Goal: Check status

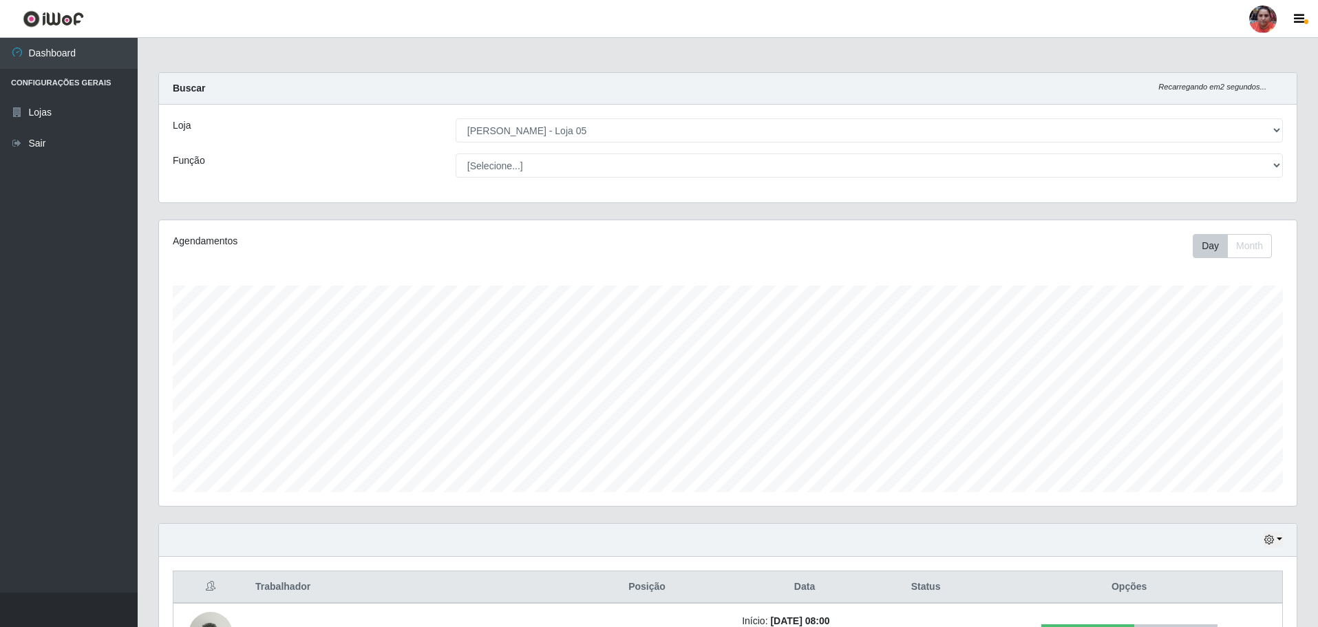
select select "252"
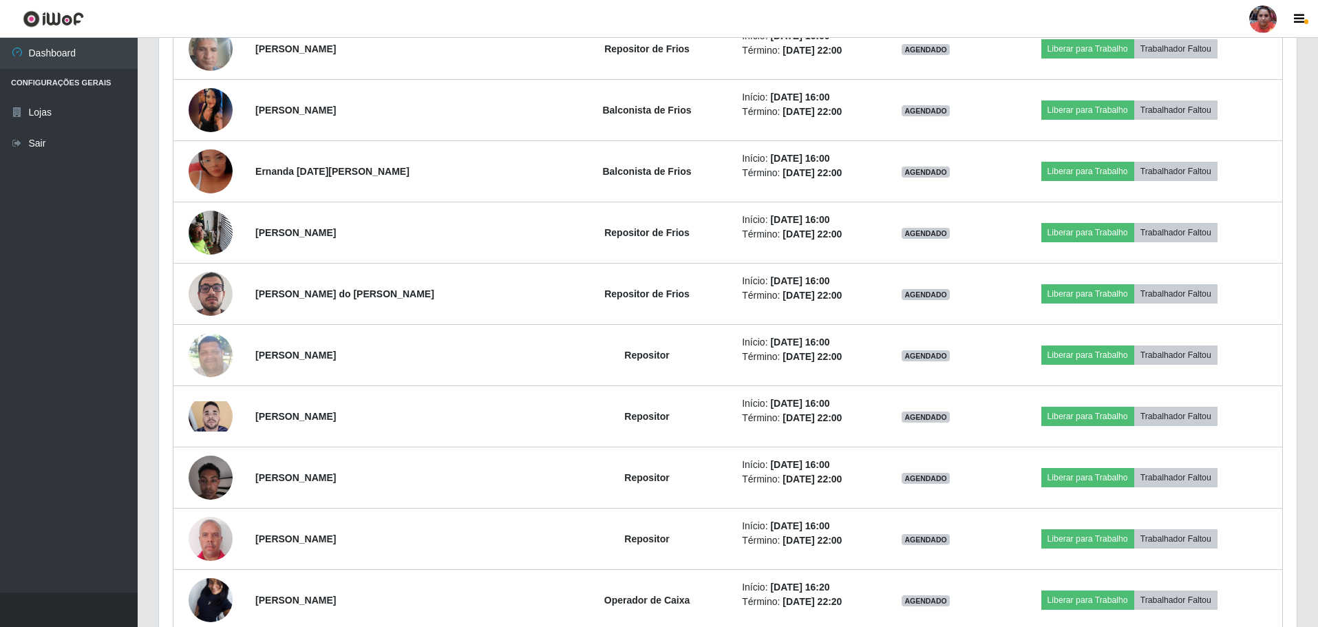
scroll to position [4096, 0]
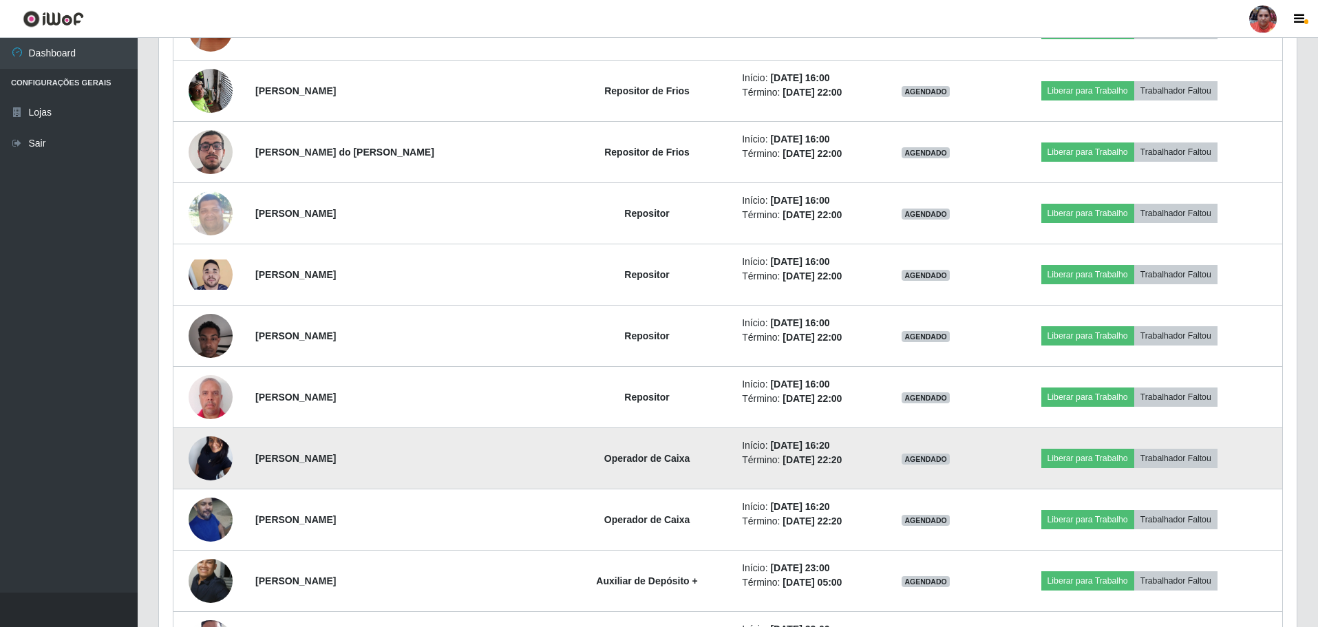
click at [204, 458] on img at bounding box center [211, 459] width 44 height 98
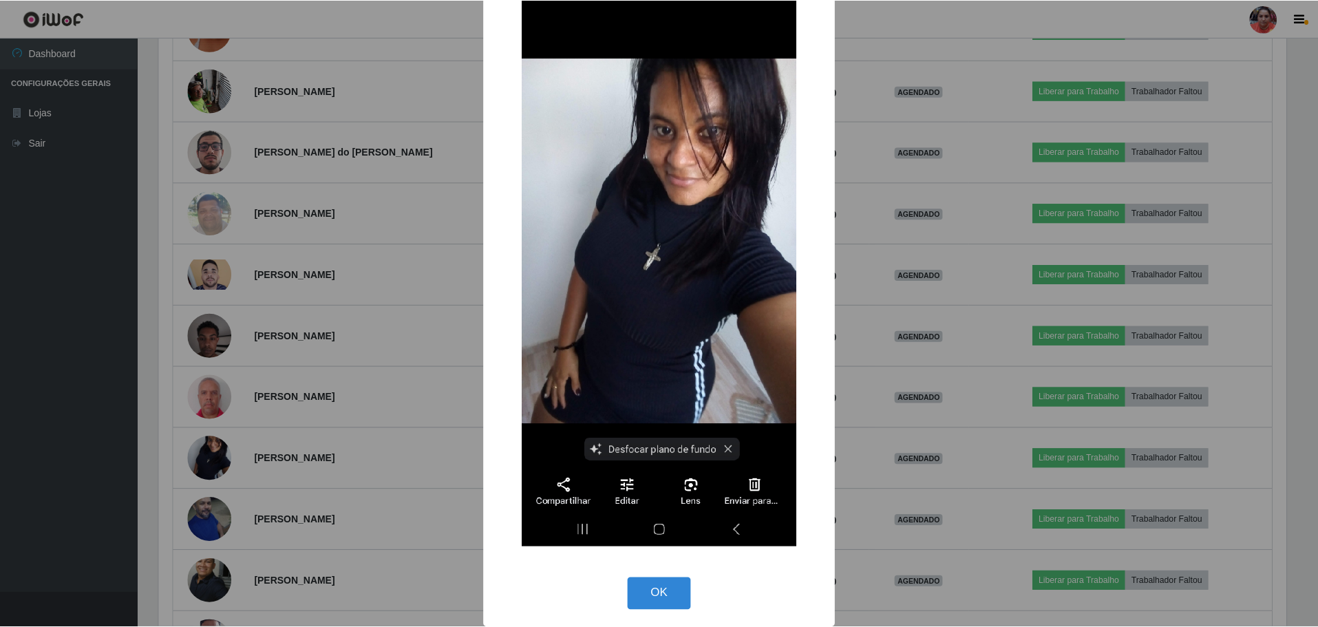
scroll to position [105, 0]
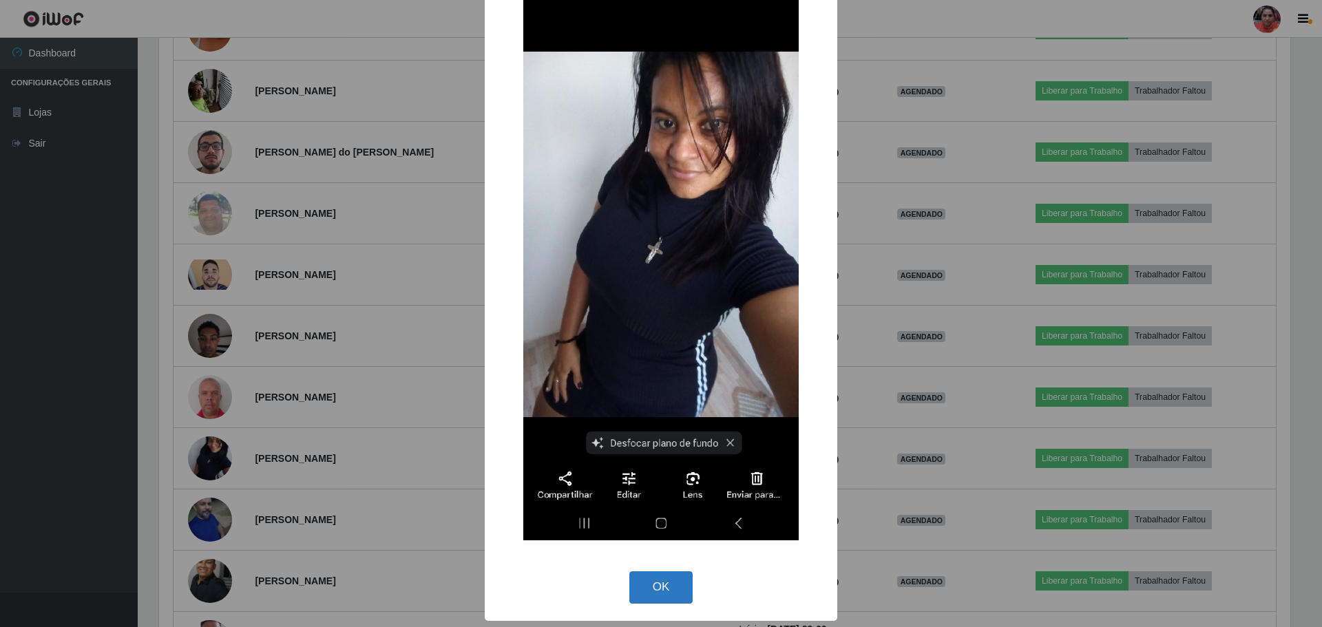
click at [678, 597] on button "OK" at bounding box center [661, 587] width 64 height 32
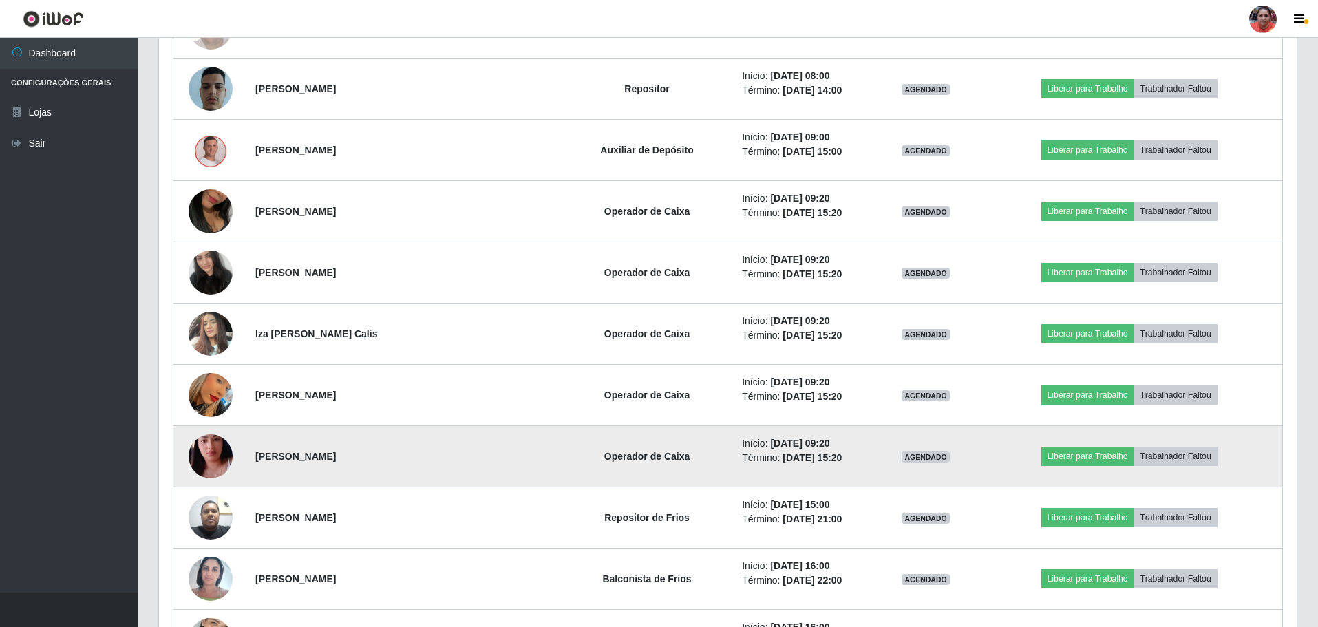
scroll to position [3201, 0]
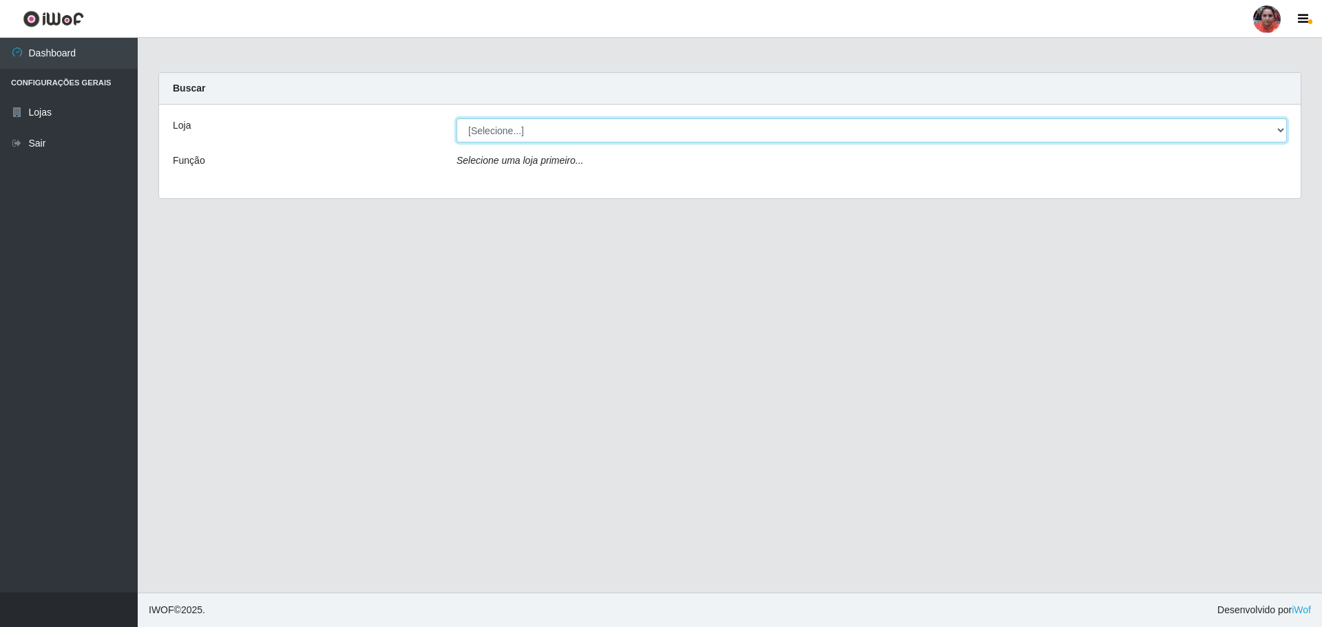
click at [915, 136] on select "[Selecione...] Mar Vermelho - Loja 05" at bounding box center [871, 130] width 830 height 24
select select "252"
click at [456, 118] on select "[Selecione...] Mar Vermelho - Loja 05" at bounding box center [871, 130] width 830 height 24
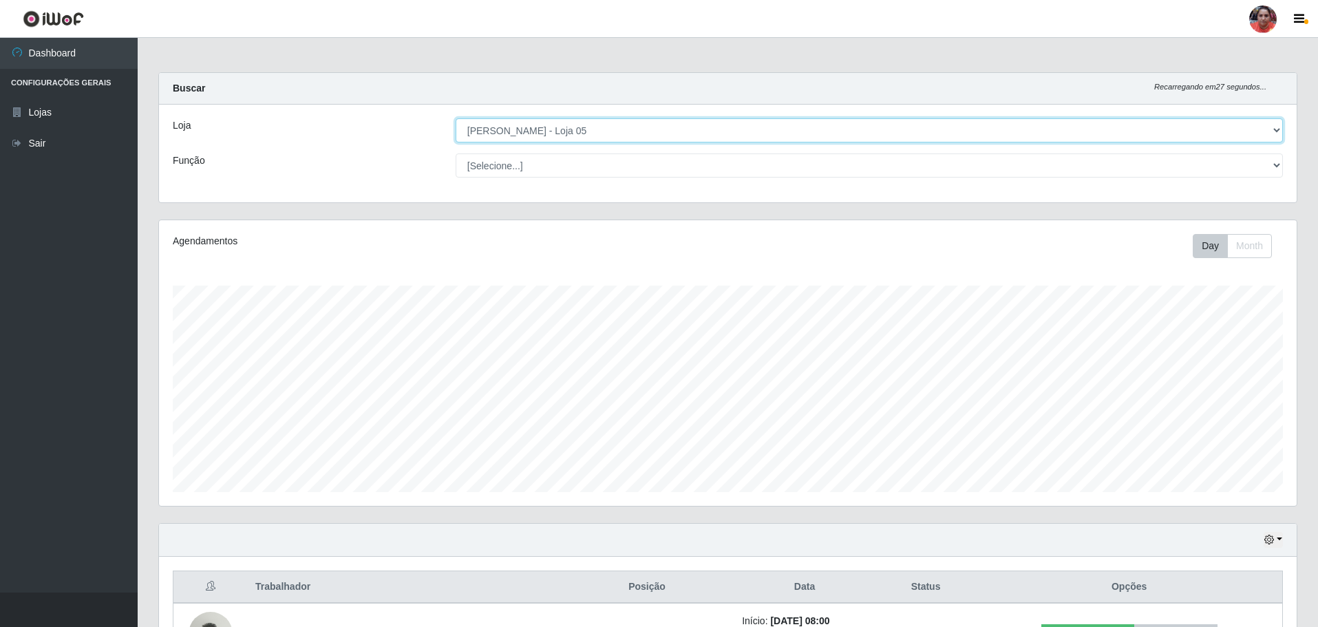
scroll to position [286, 1138]
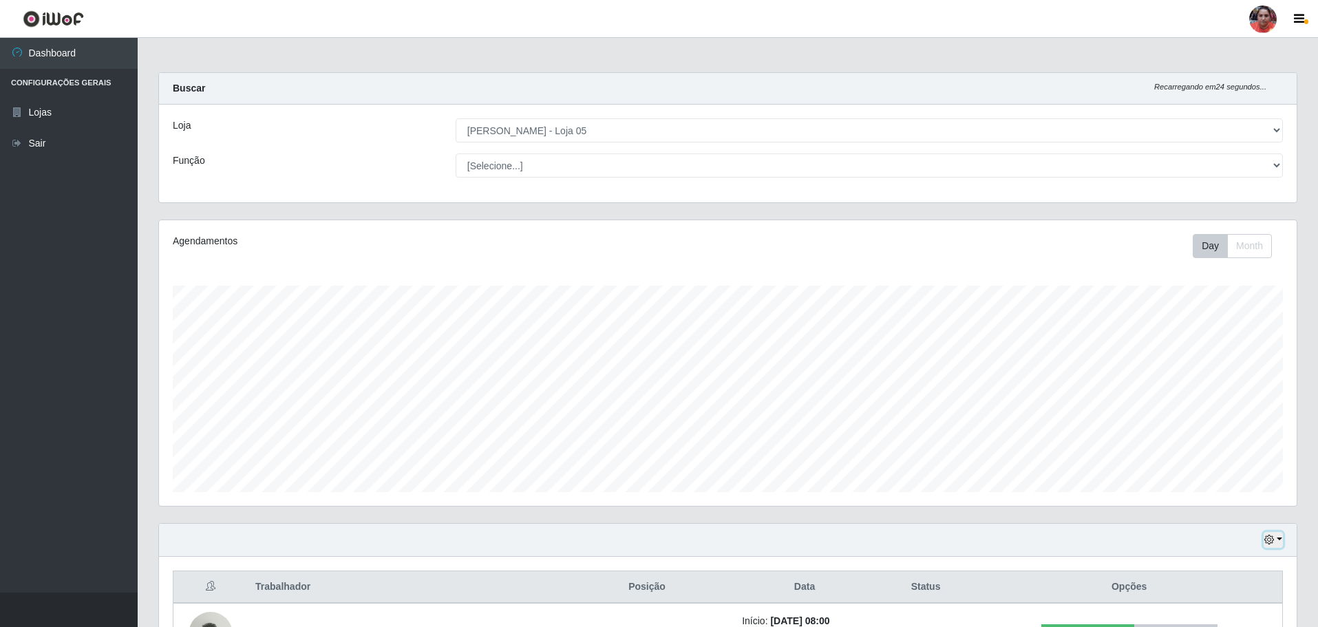
click at [1278, 537] on button "button" at bounding box center [1273, 540] width 19 height 16
click at [1222, 460] on button "3 dias" at bounding box center [1228, 459] width 109 height 29
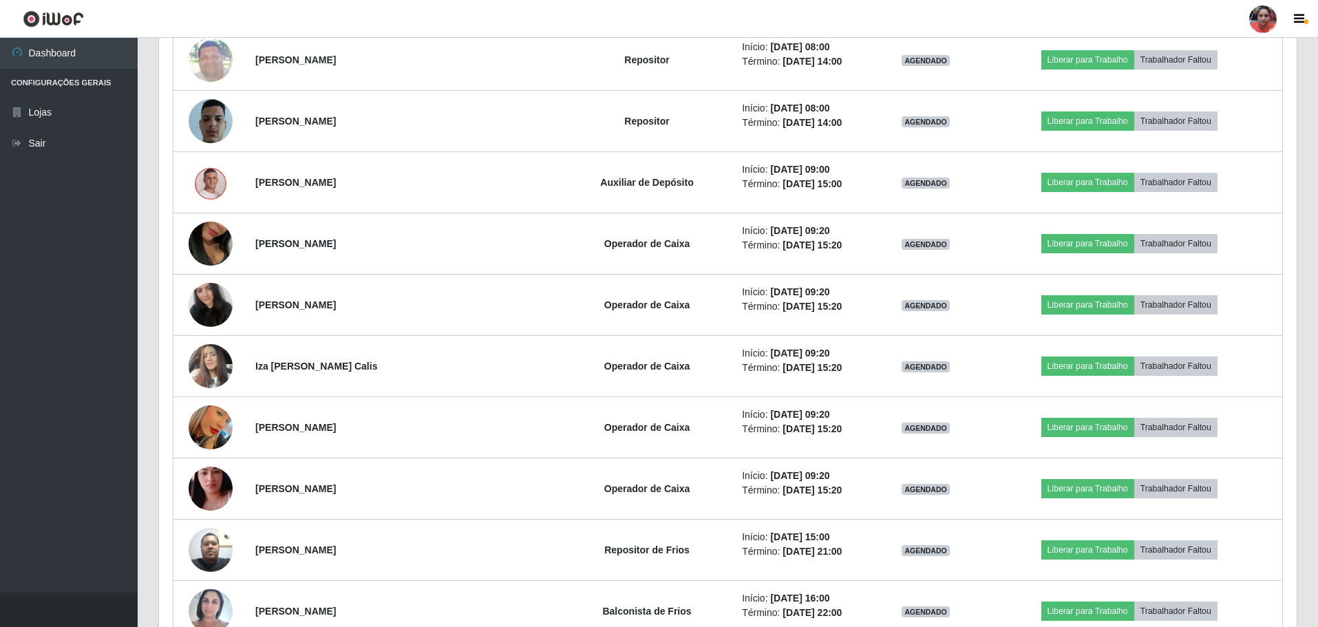
scroll to position [3277, 0]
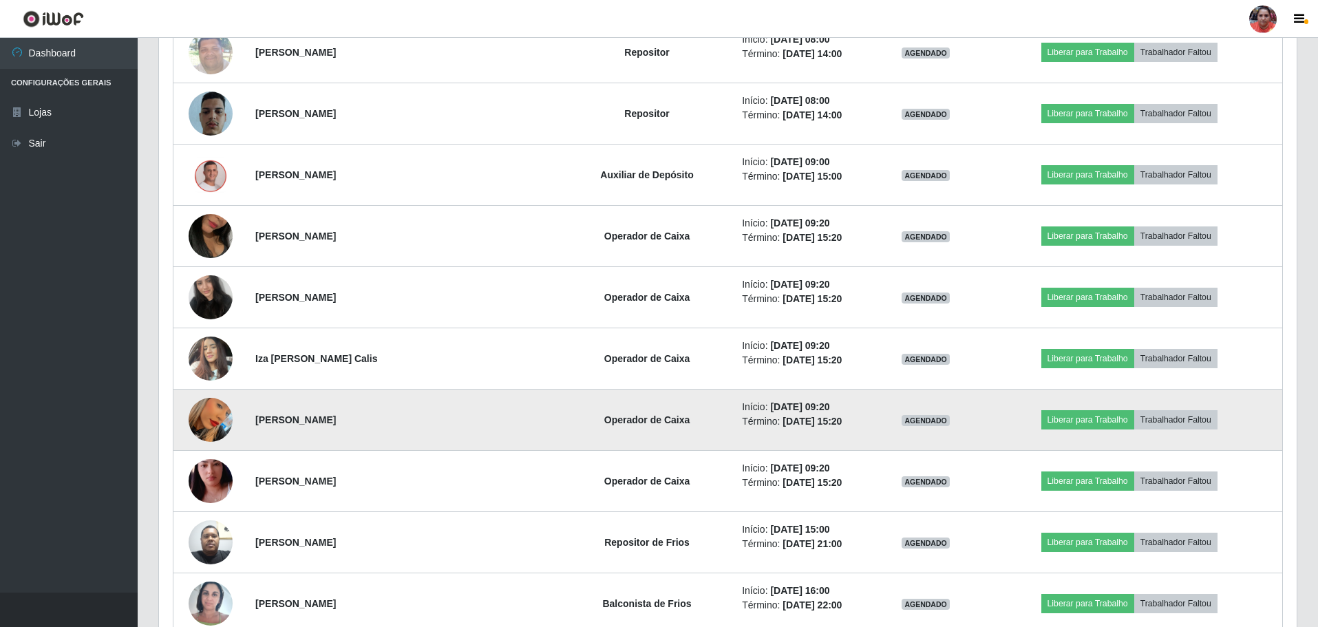
click at [202, 417] on img at bounding box center [211, 420] width 44 height 78
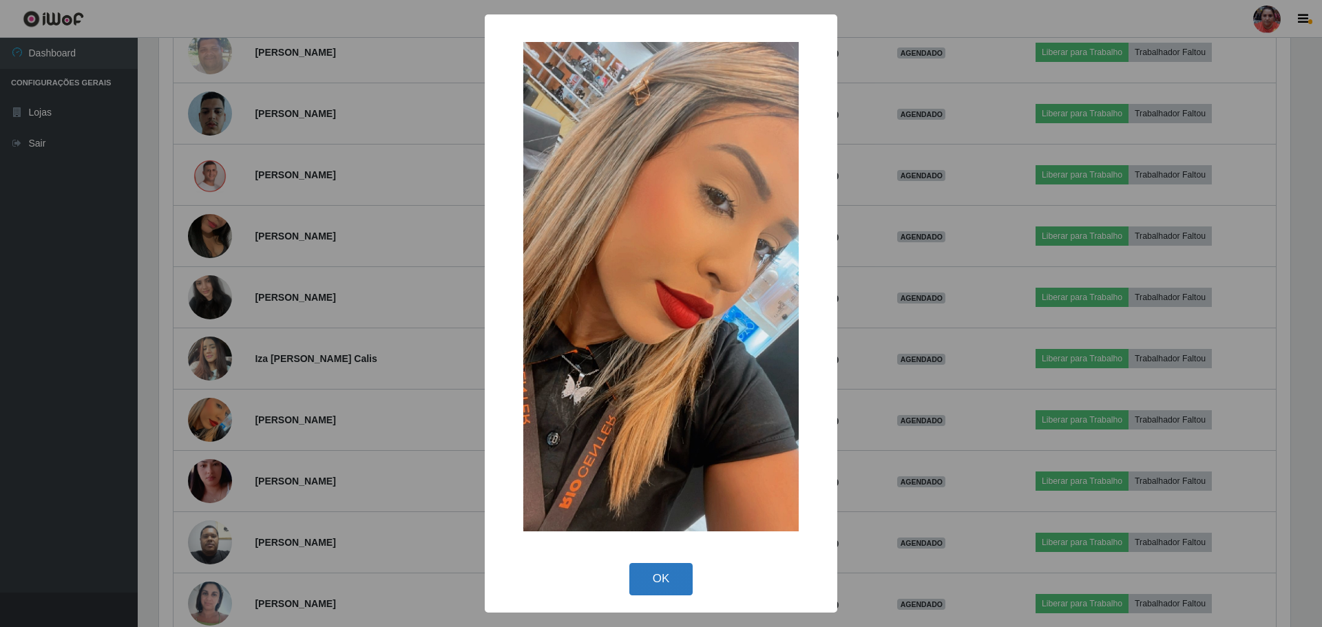
click at [629, 580] on button "OK" at bounding box center [661, 579] width 64 height 32
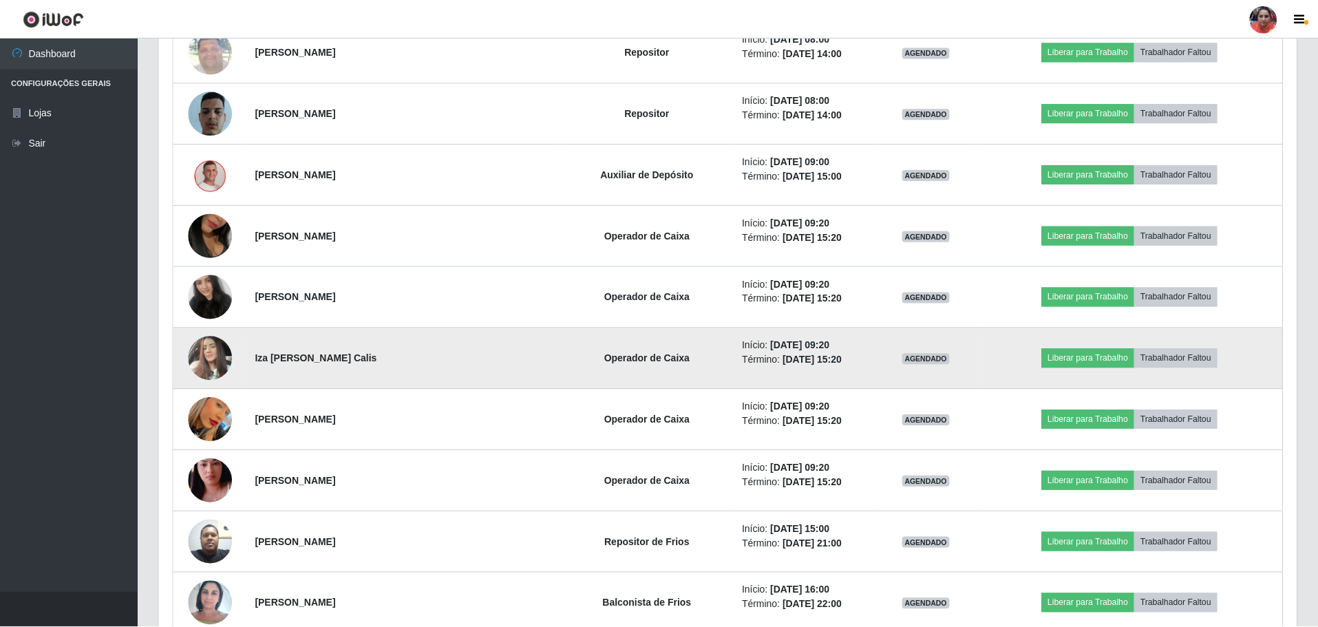
scroll to position [286, 1138]
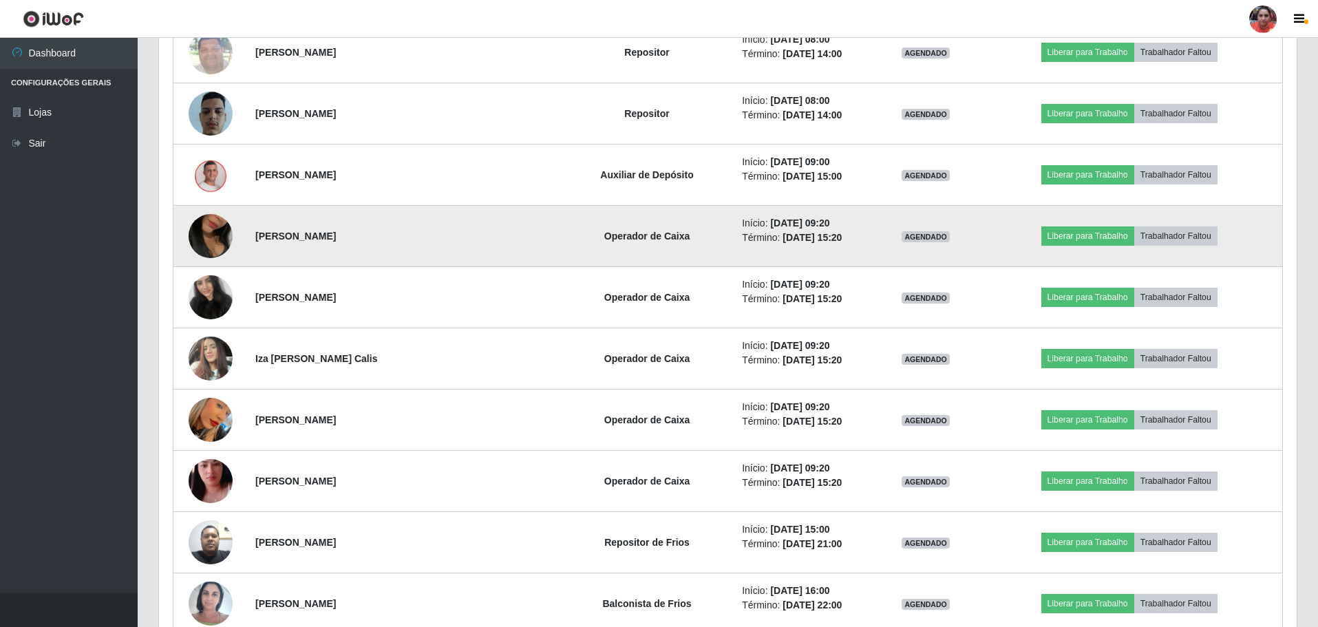
click at [215, 229] on img at bounding box center [211, 236] width 44 height 78
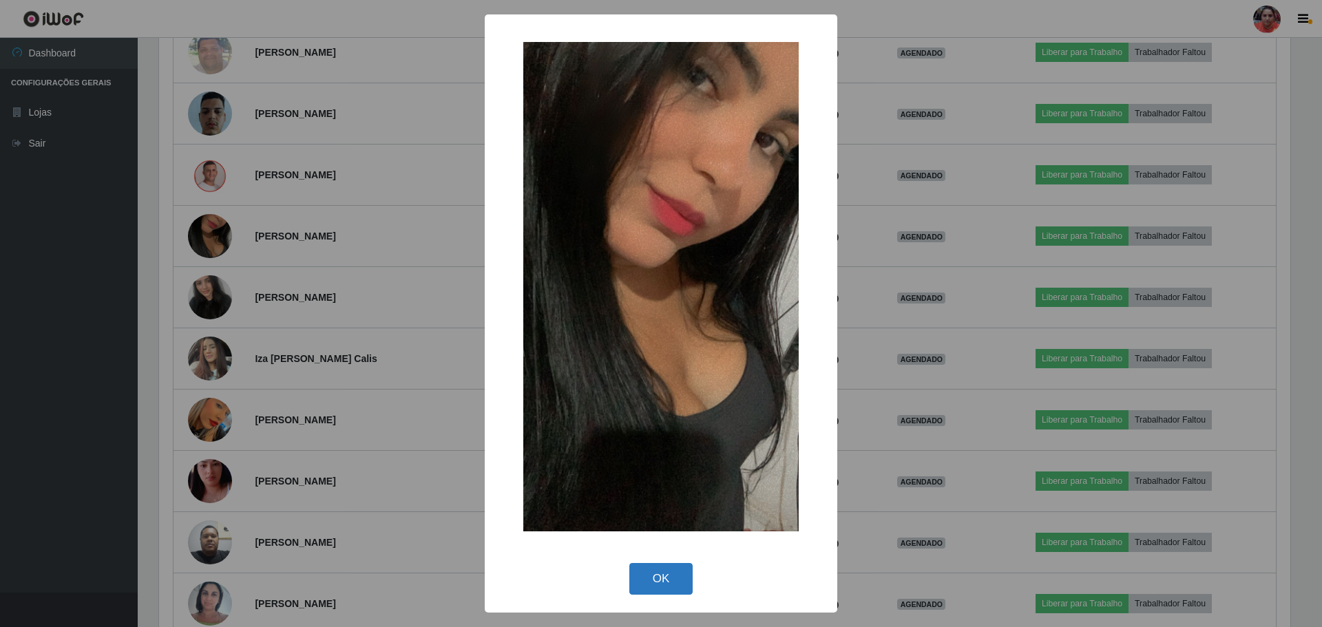
click at [675, 579] on button "OK" at bounding box center [661, 579] width 64 height 32
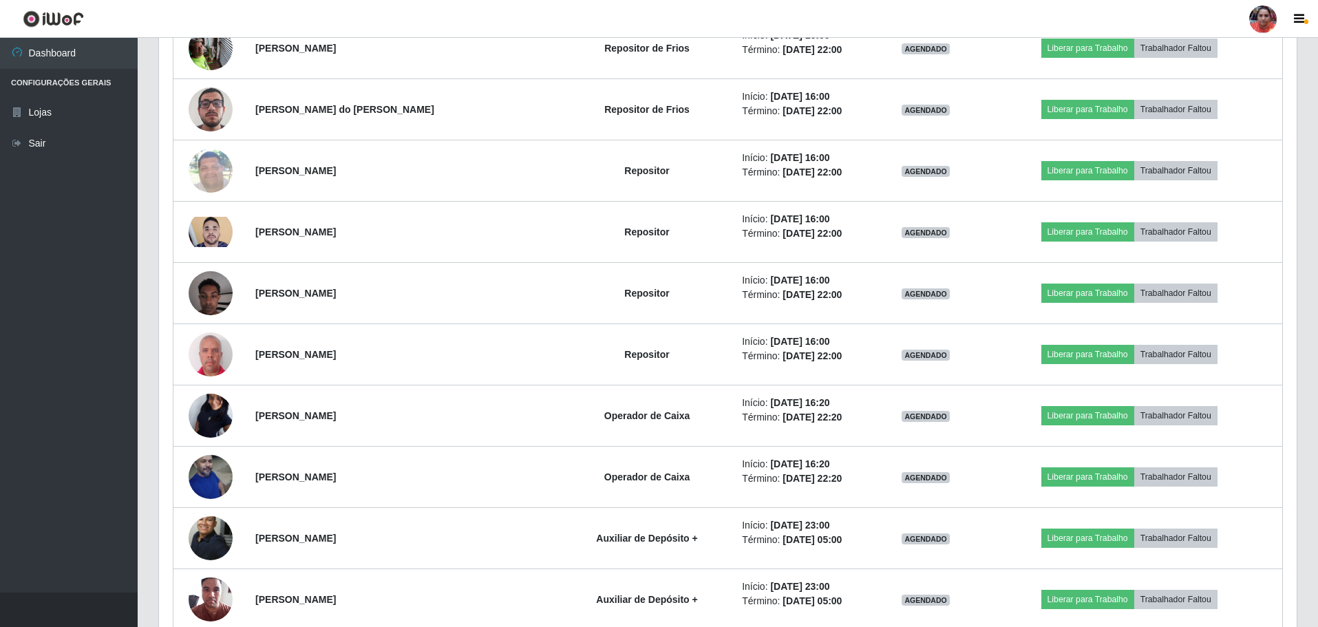
scroll to position [4172, 0]
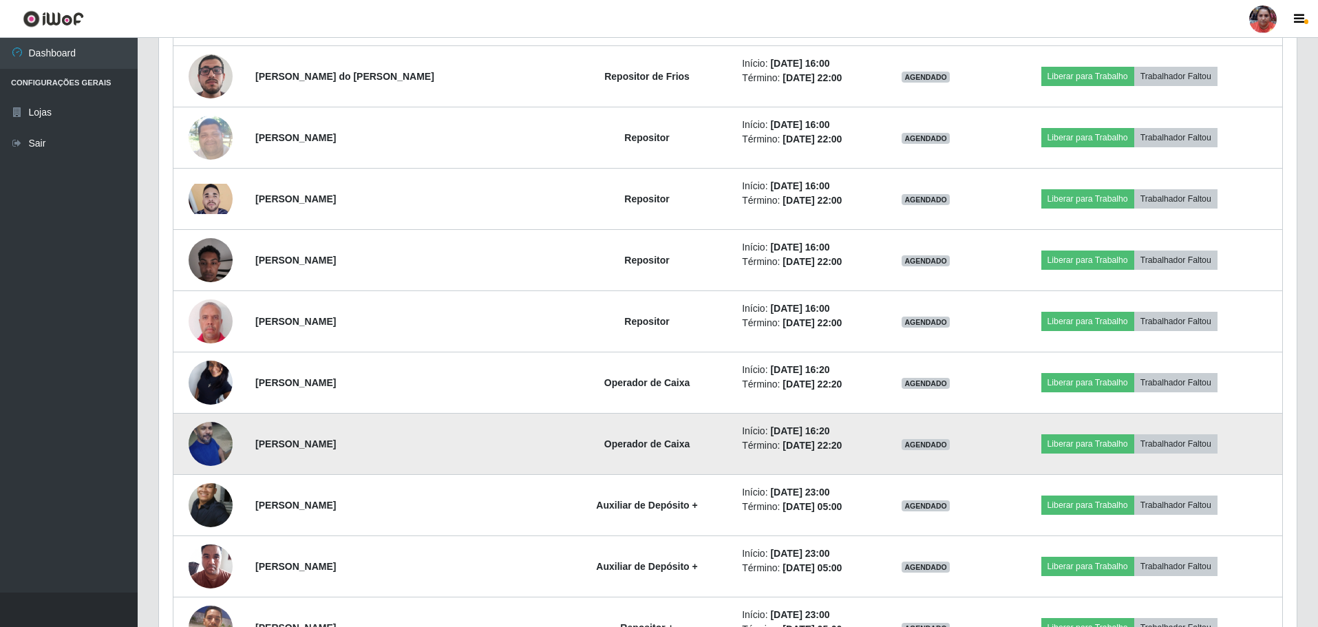
click at [204, 423] on img at bounding box center [211, 443] width 44 height 67
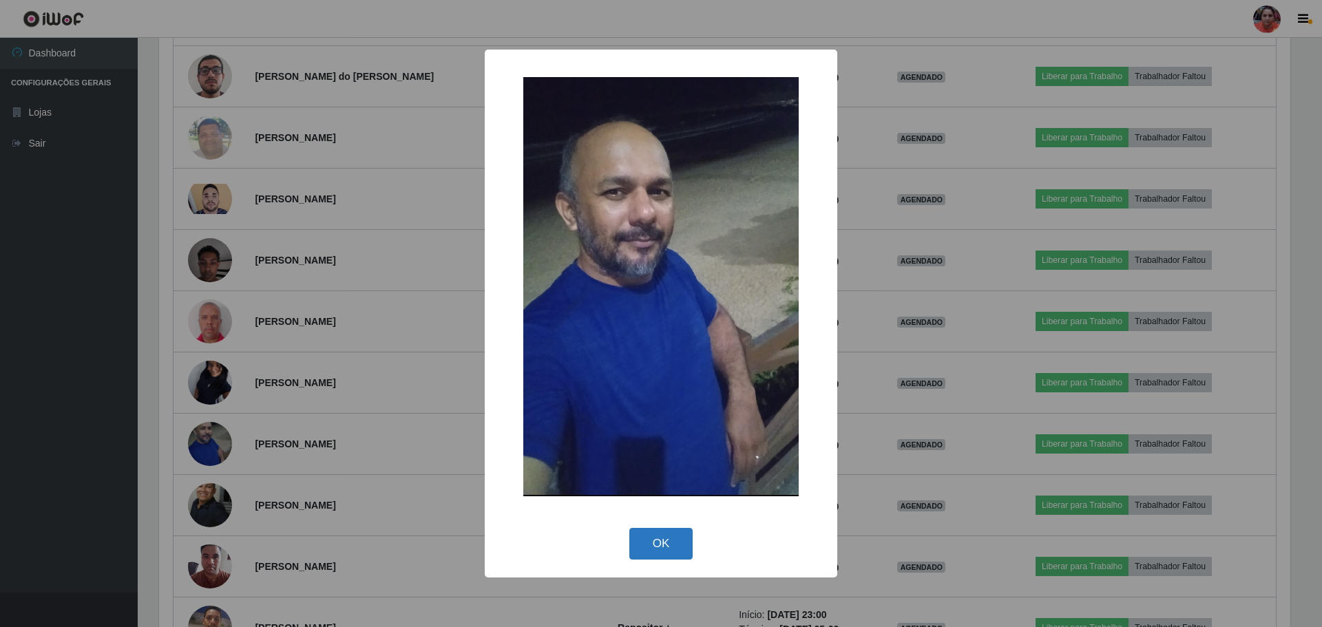
click at [649, 538] on button "OK" at bounding box center [661, 544] width 64 height 32
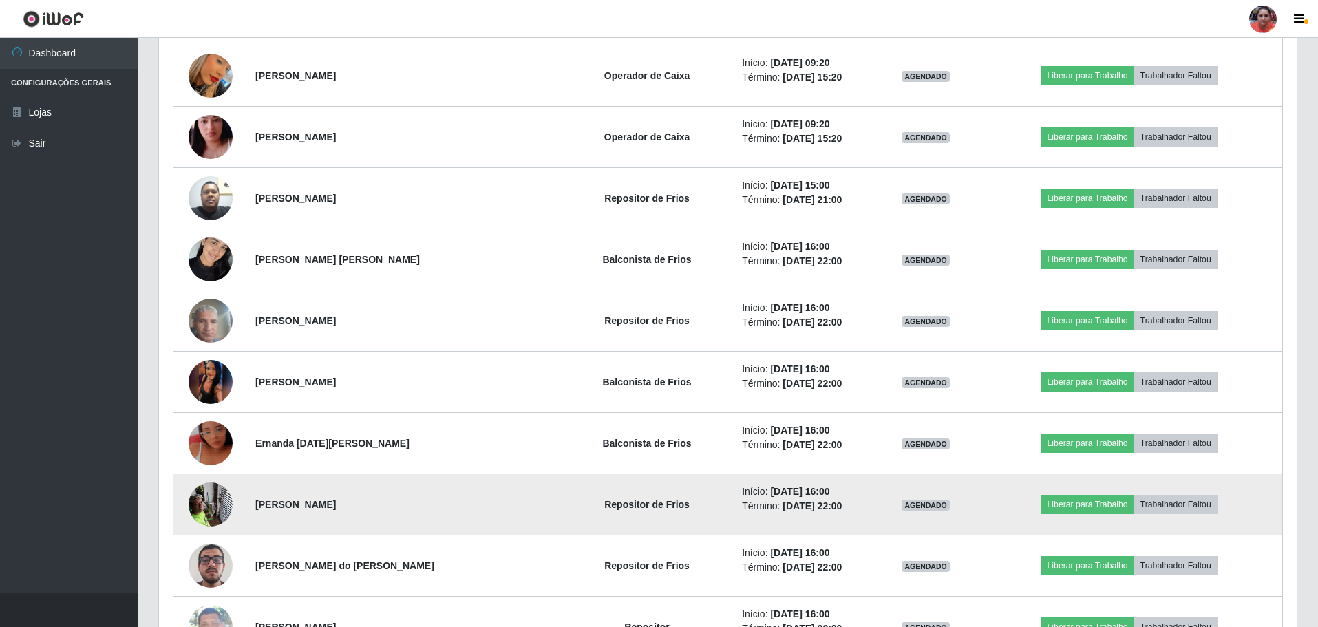
scroll to position [3208, 0]
